Goal: Find specific page/section: Find specific page/section

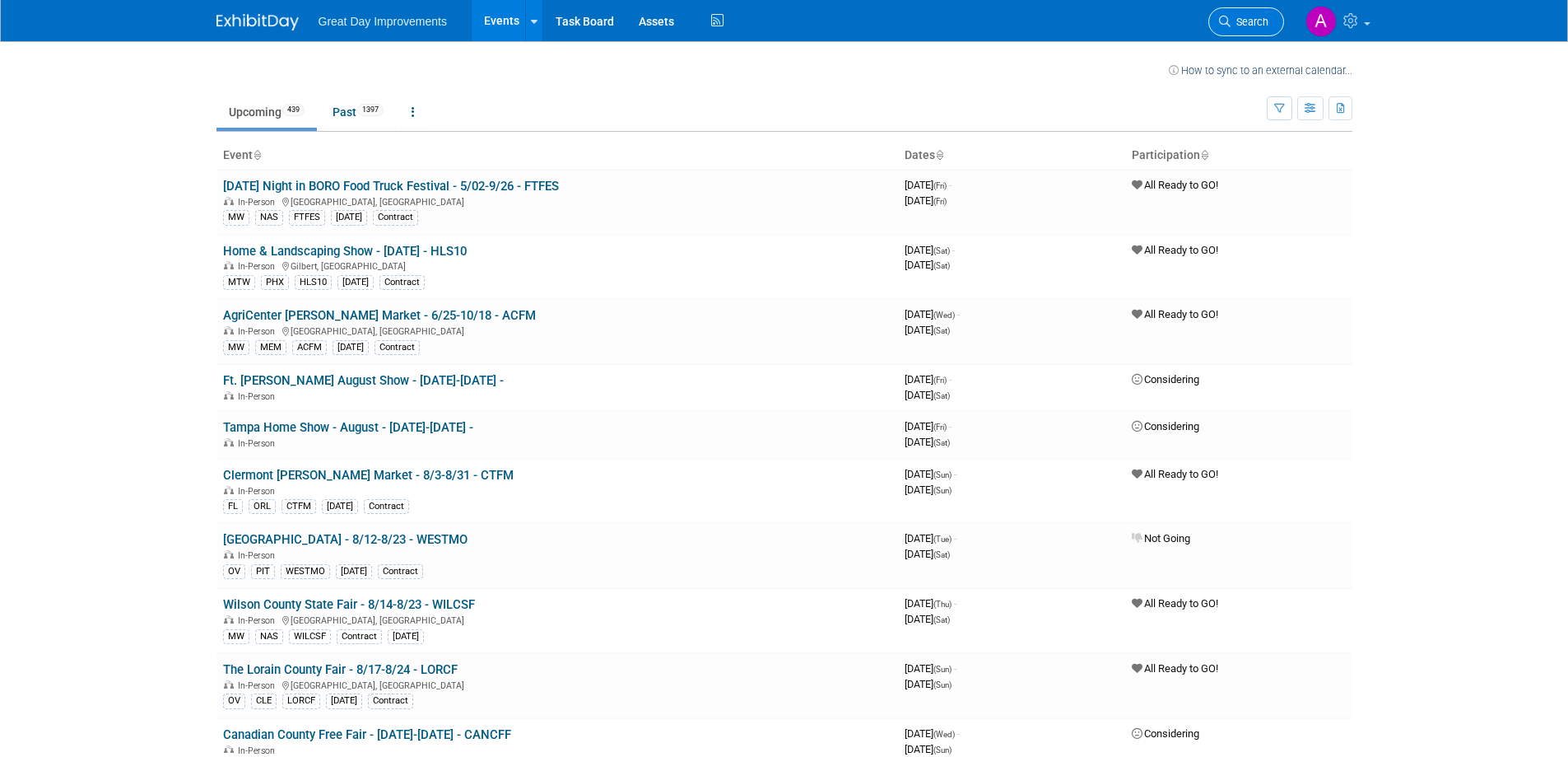
click at [1258, 17] on span "Search" at bounding box center [1249, 21] width 38 height 13
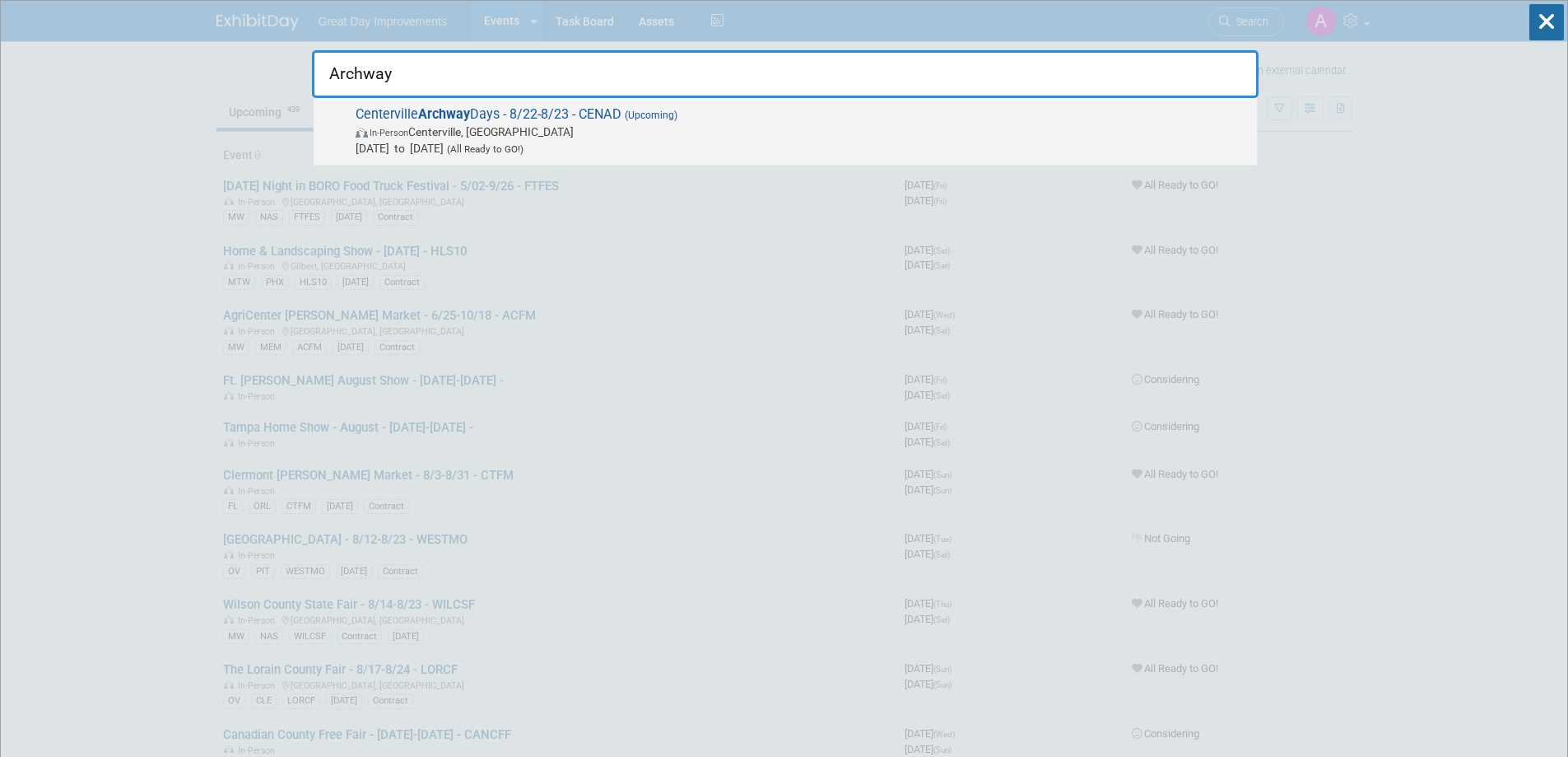
type input "Archway"
click at [708, 113] on span "[GEOGRAPHIC_DATA] Days - 8/22-8/23 - CENAD (Upcoming) In-Person Centerville, IN…" at bounding box center [799, 131] width 898 height 50
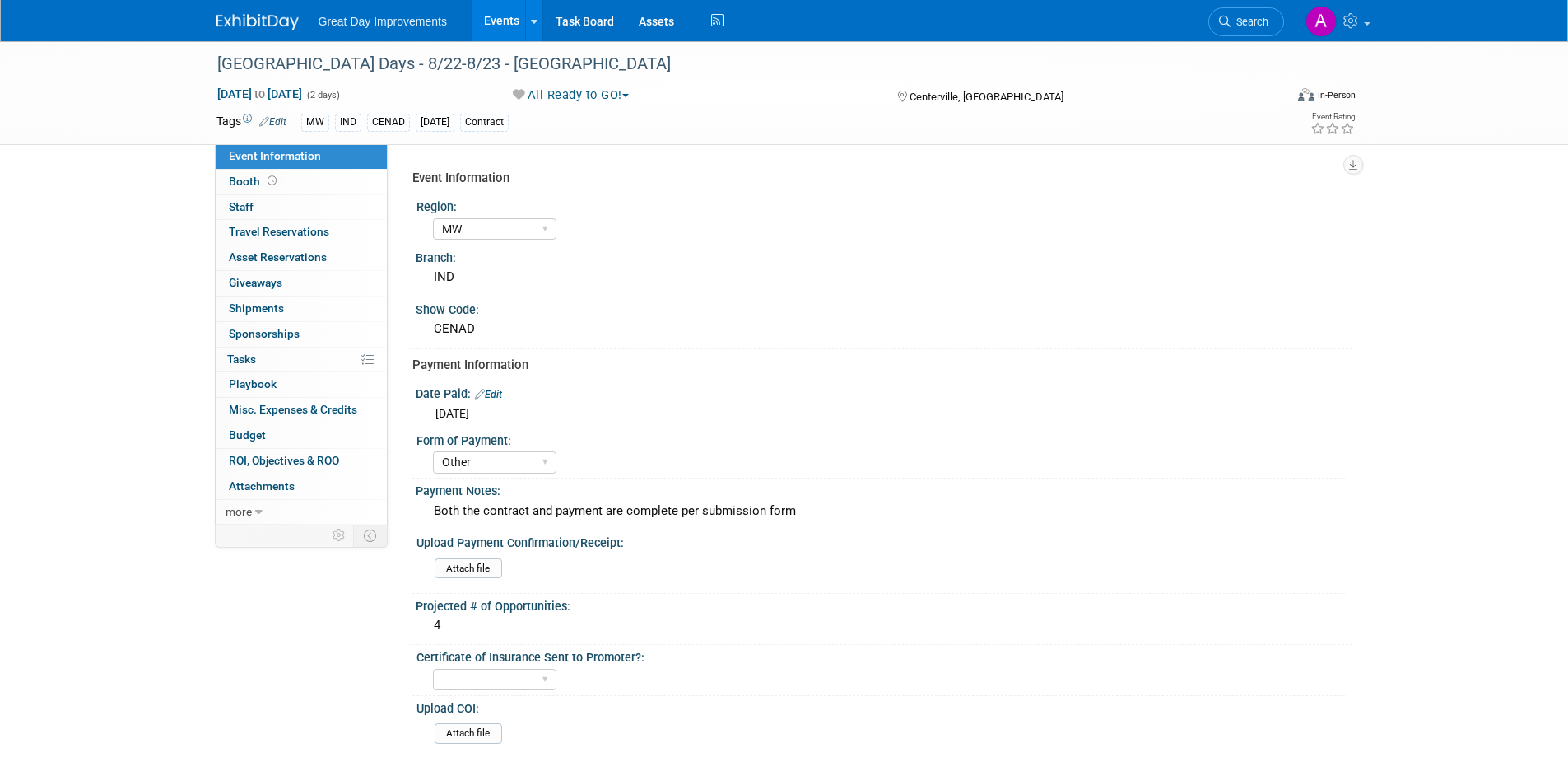
select select "MW"
select select "Other"
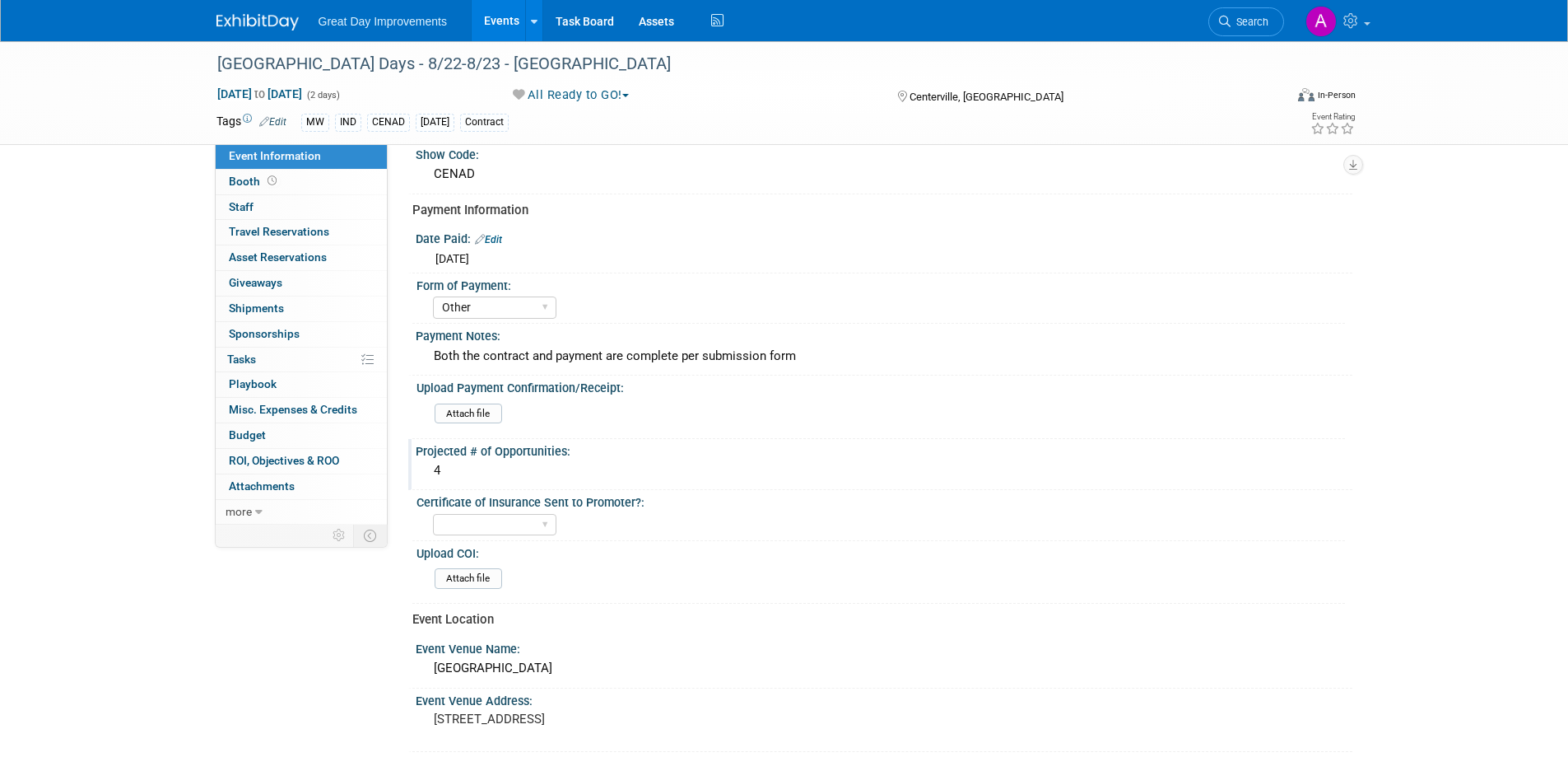
scroll to position [164, 0]
